Goal: Information Seeking & Learning: Learn about a topic

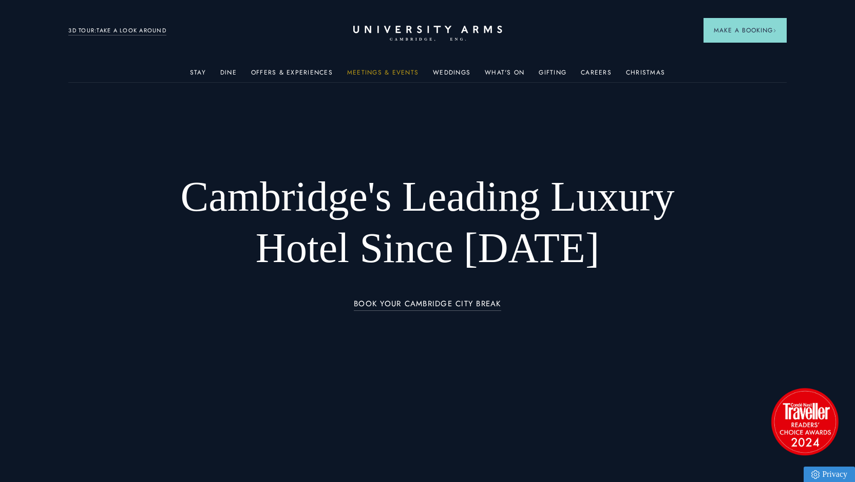
click at [396, 74] on link "Meetings & Events" at bounding box center [382, 75] width 71 height 13
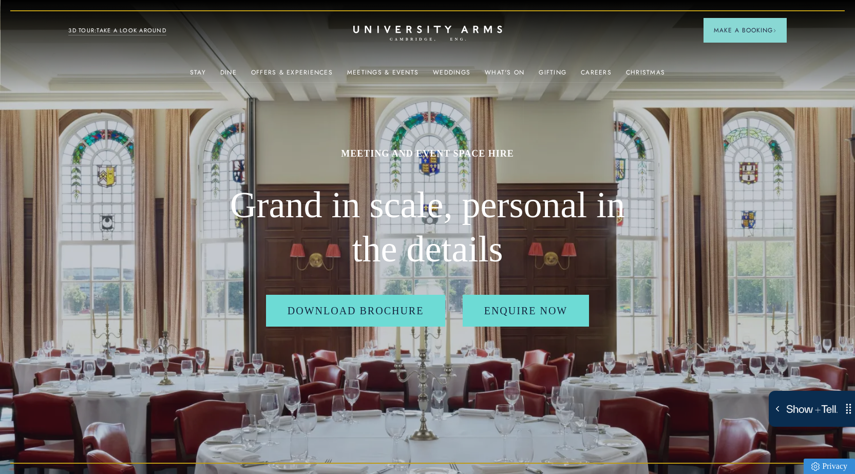
scroll to position [3, 0]
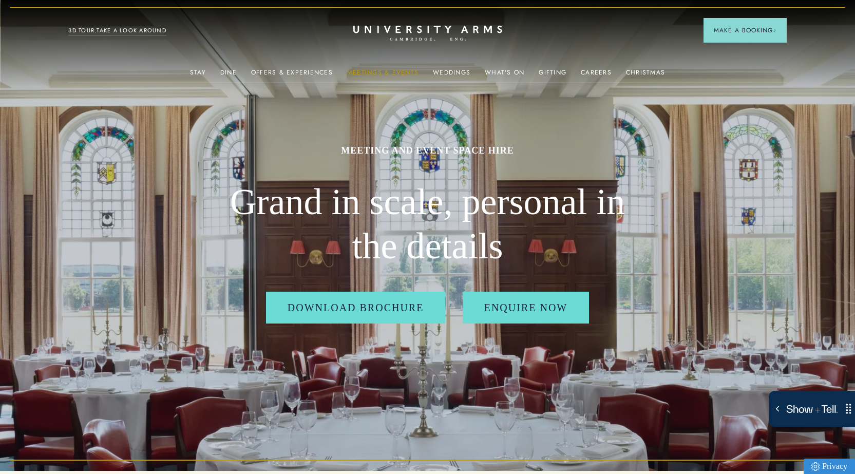
click at [383, 70] on link "Meetings & Events" at bounding box center [382, 75] width 71 height 13
click at [507, 69] on link "What's On" at bounding box center [505, 75] width 40 height 13
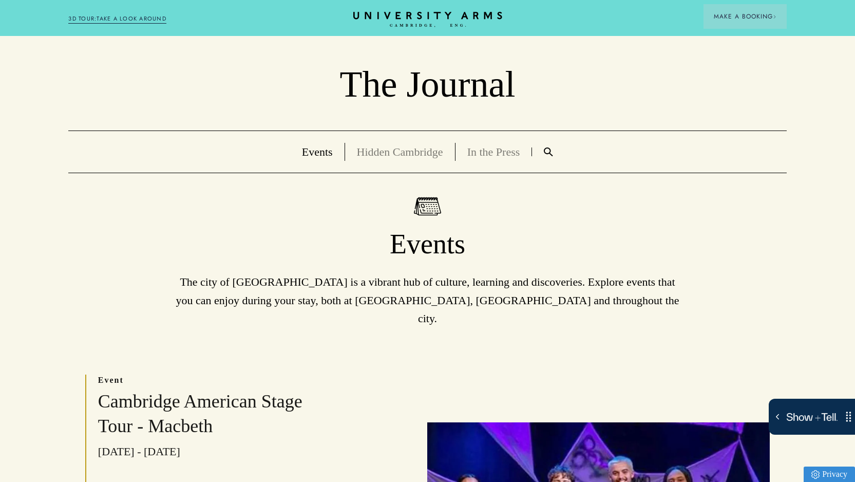
scroll to position [47, 0]
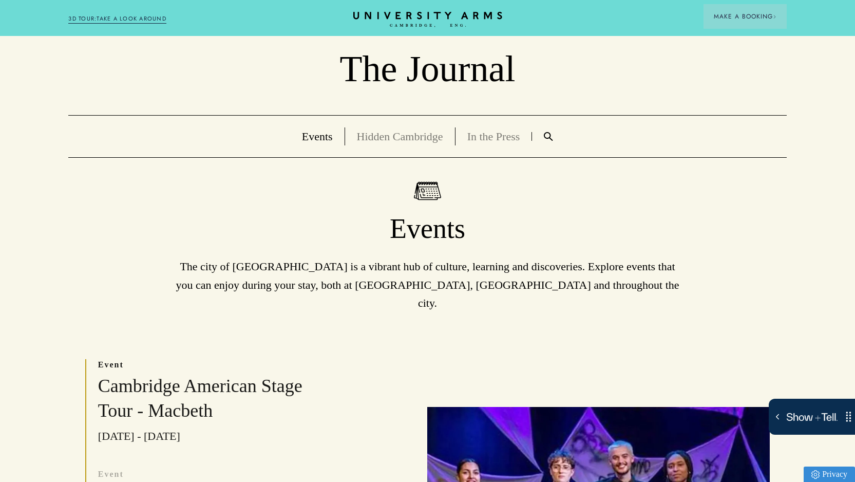
click at [314, 139] on link "Events" at bounding box center [317, 136] width 31 height 13
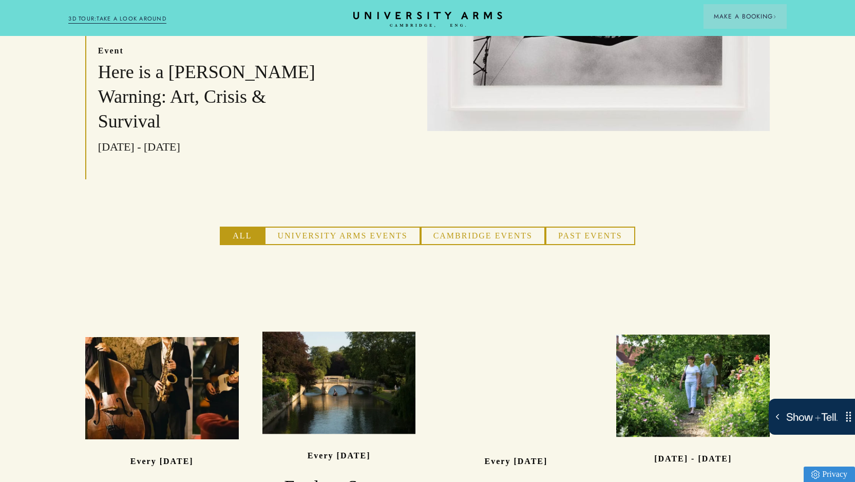
scroll to position [581, 0]
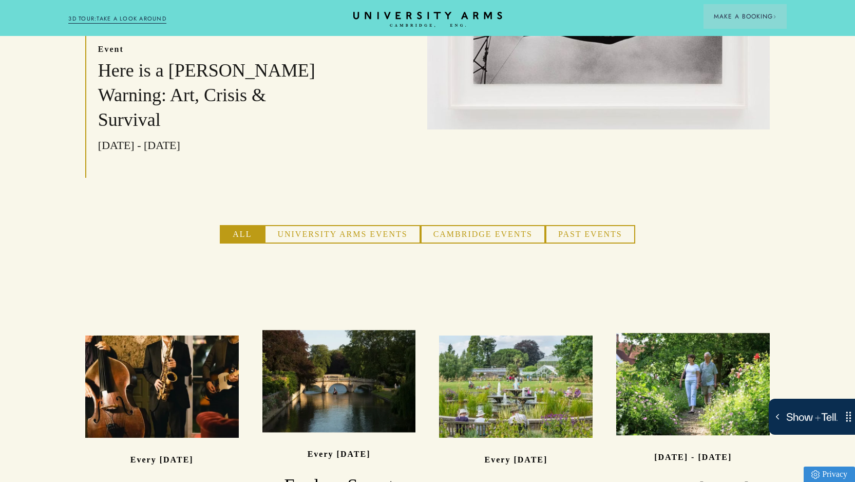
click at [313, 225] on button "University Arms Events" at bounding box center [342, 234] width 156 height 18
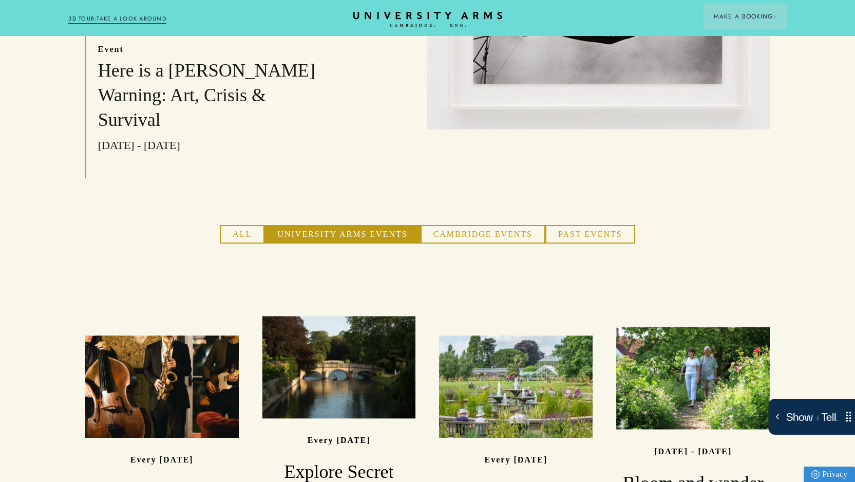
click at [477, 225] on button "Cambridge Events" at bounding box center [483, 234] width 125 height 18
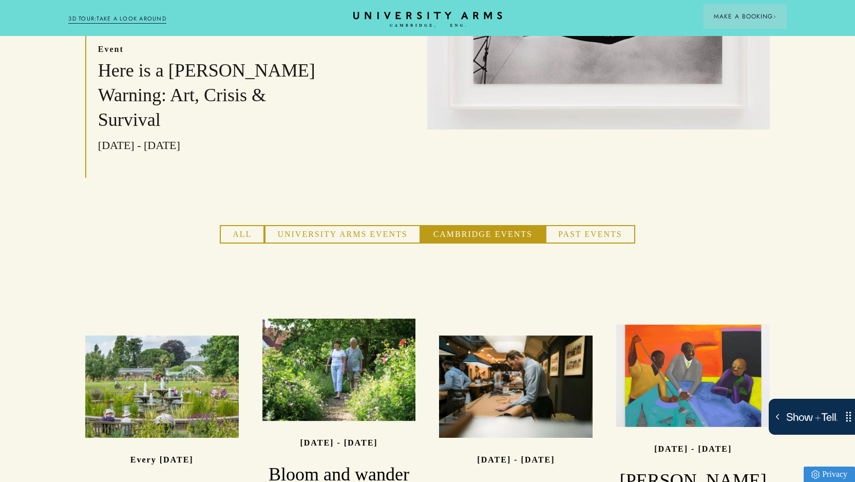
click at [252, 225] on button "All" at bounding box center [242, 234] width 45 height 18
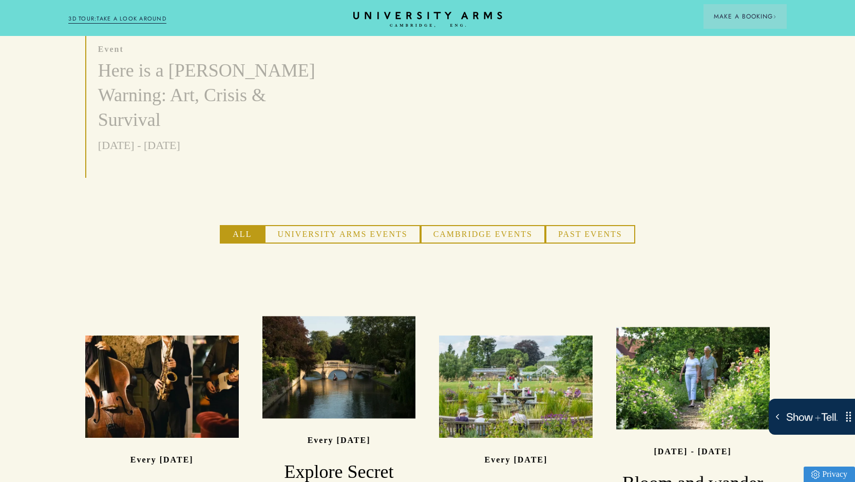
click at [291, 225] on button "University Arms Events" at bounding box center [342, 234] width 156 height 18
